Goal: Task Accomplishment & Management: Manage account settings

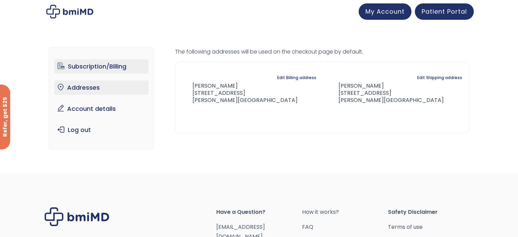
click at [98, 65] on link "Subscription/Billing" at bounding box center [101, 66] width 94 height 14
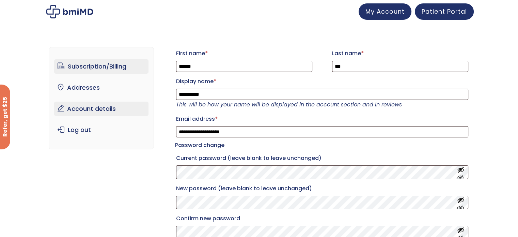
click at [86, 69] on link "Subscription/Billing" at bounding box center [101, 66] width 94 height 14
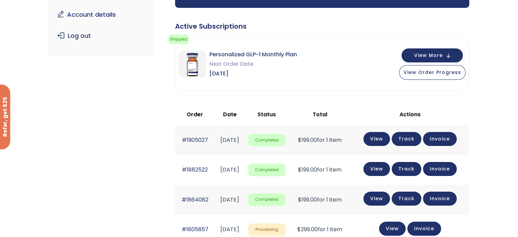
scroll to position [102, 0]
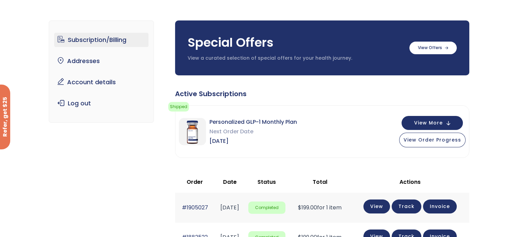
scroll to position [0, 0]
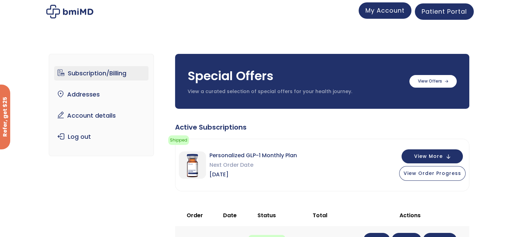
click at [375, 15] on link "My Account" at bounding box center [385, 10] width 53 height 16
